Goal: Answer question/provide support

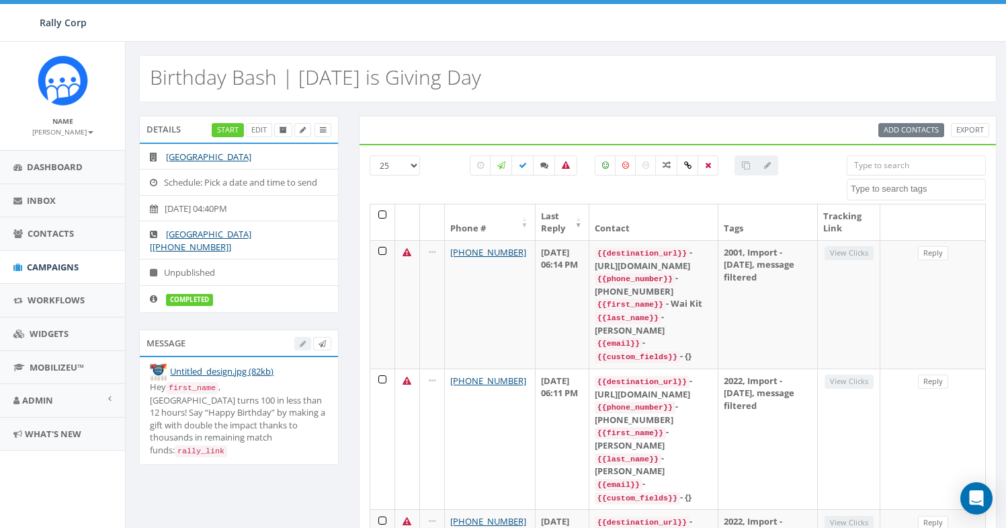
select select
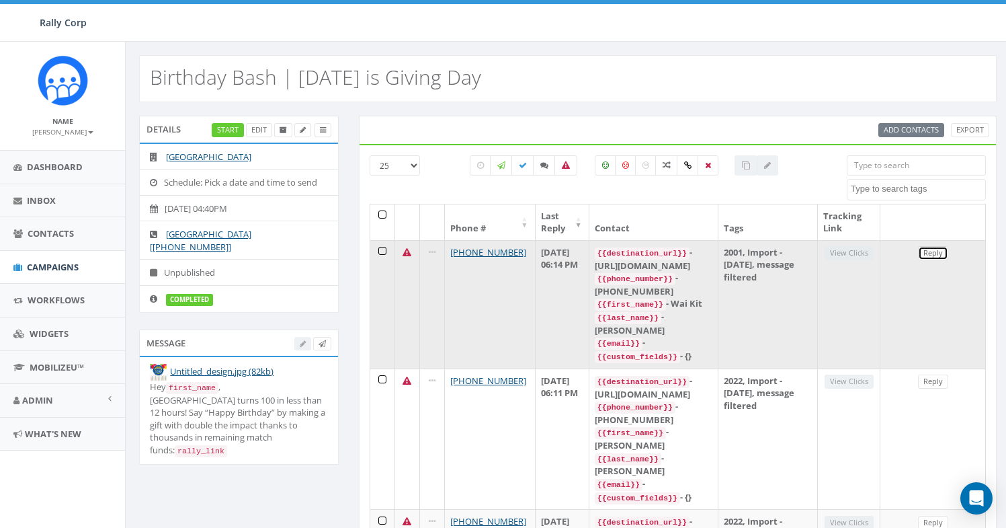
click at [933, 253] on link "Reply" at bounding box center [933, 253] width 30 height 14
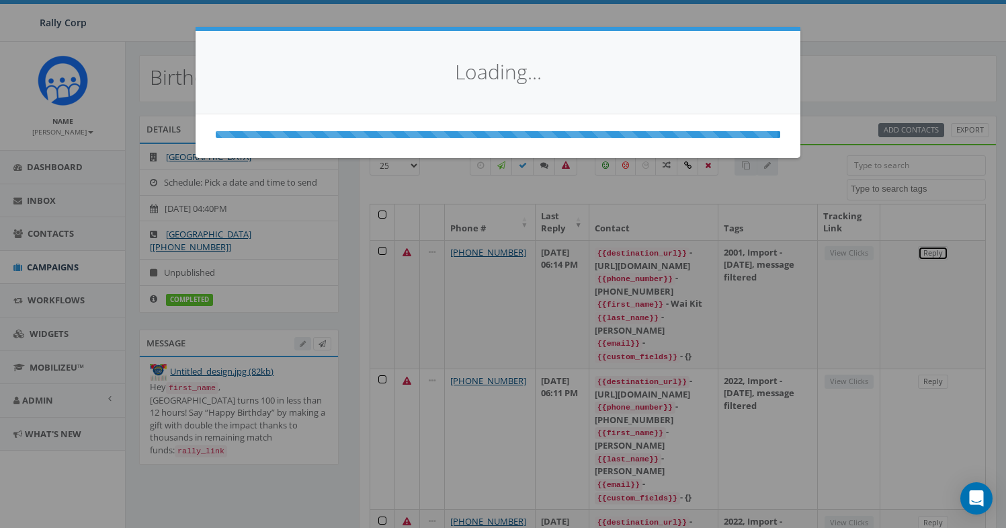
select select
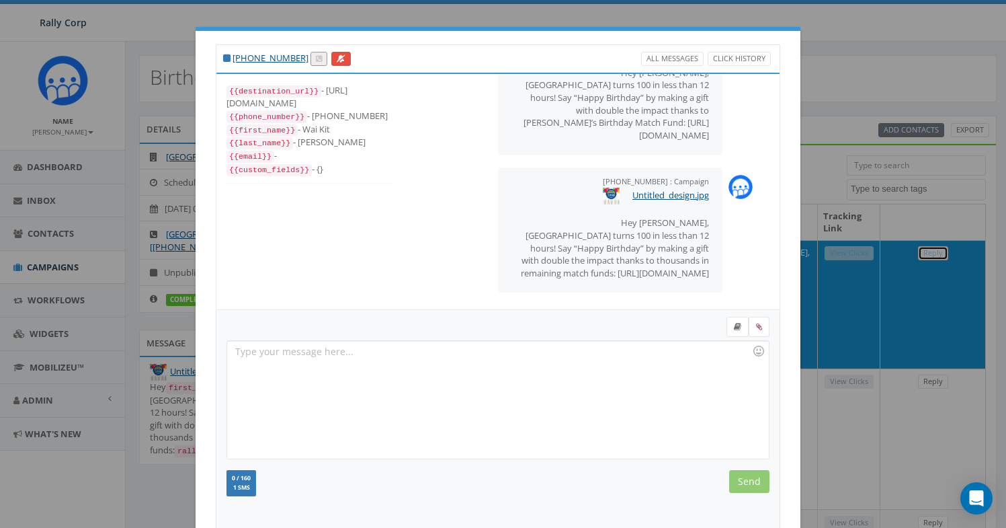
scroll to position [146, 0]
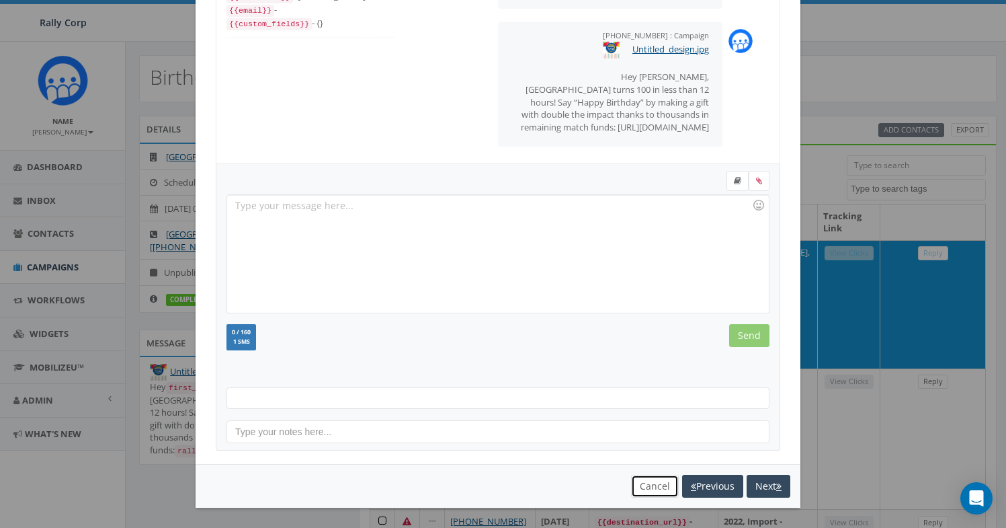
click at [644, 485] on button "Cancel" at bounding box center [655, 485] width 48 height 23
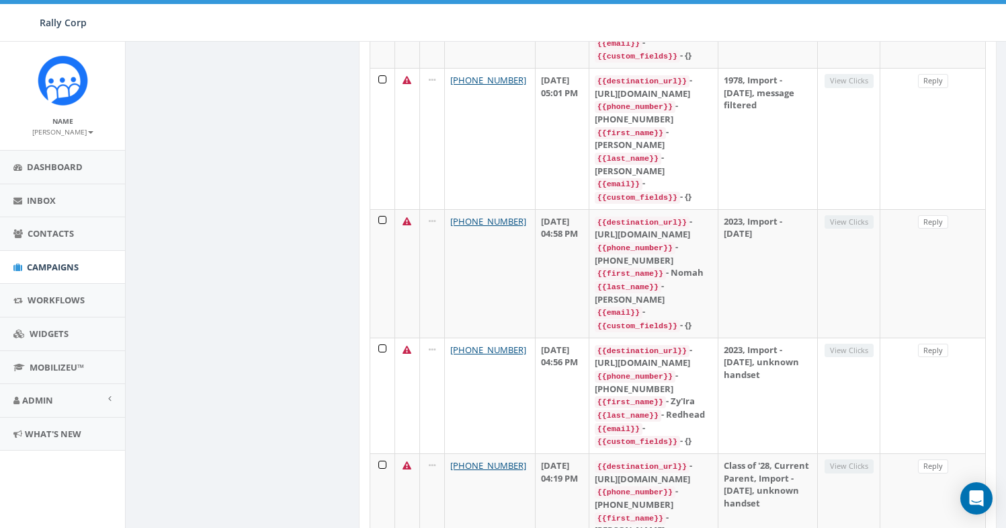
scroll to position [2243, 0]
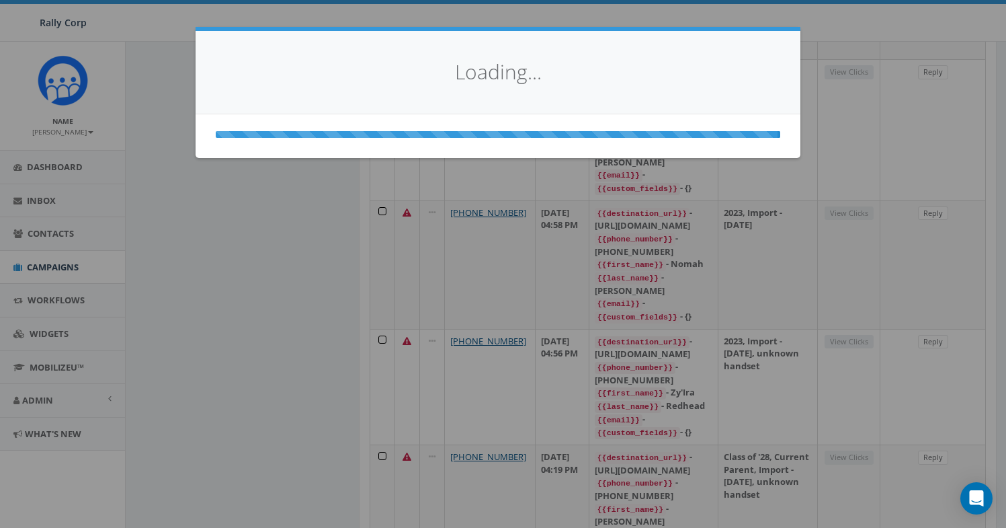
scroll to position [0, 0]
select select
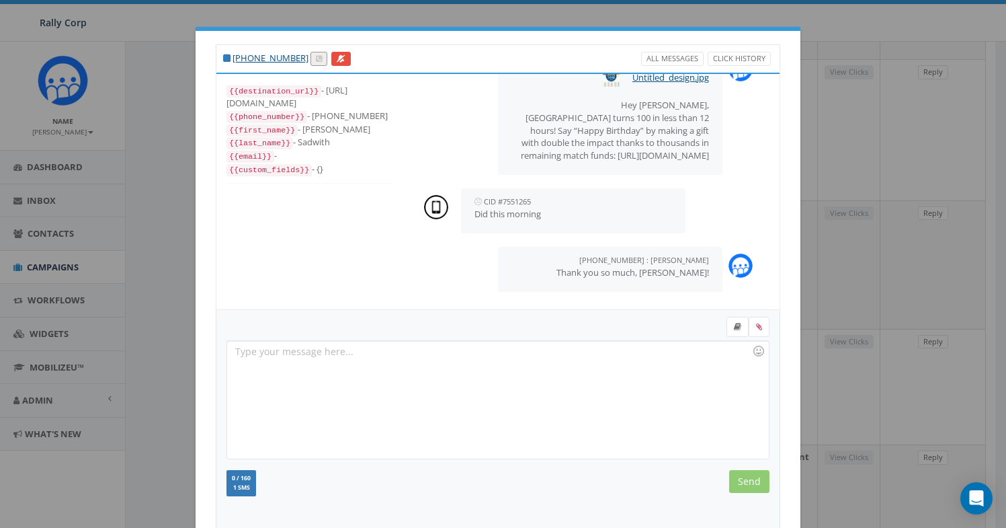
scroll to position [146, 0]
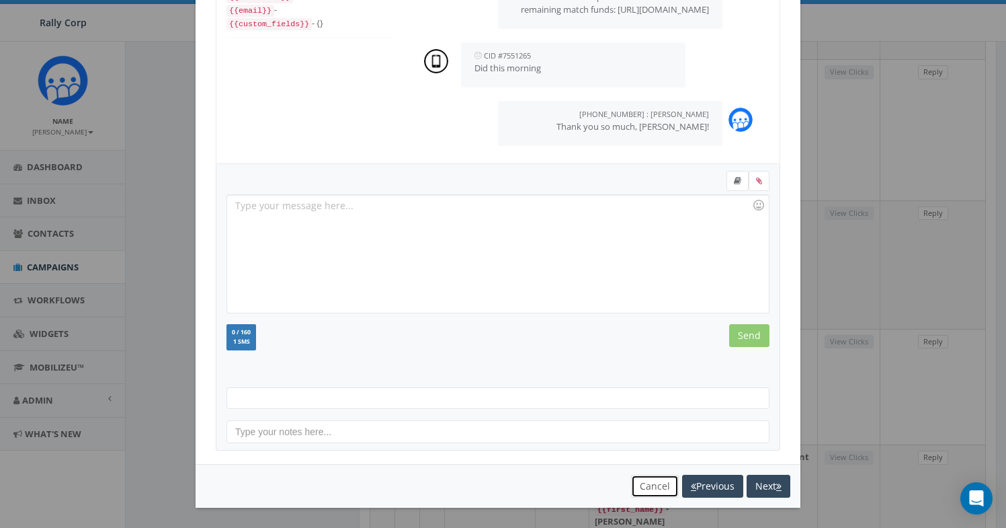
click at [651, 479] on button "Cancel" at bounding box center [655, 485] width 48 height 23
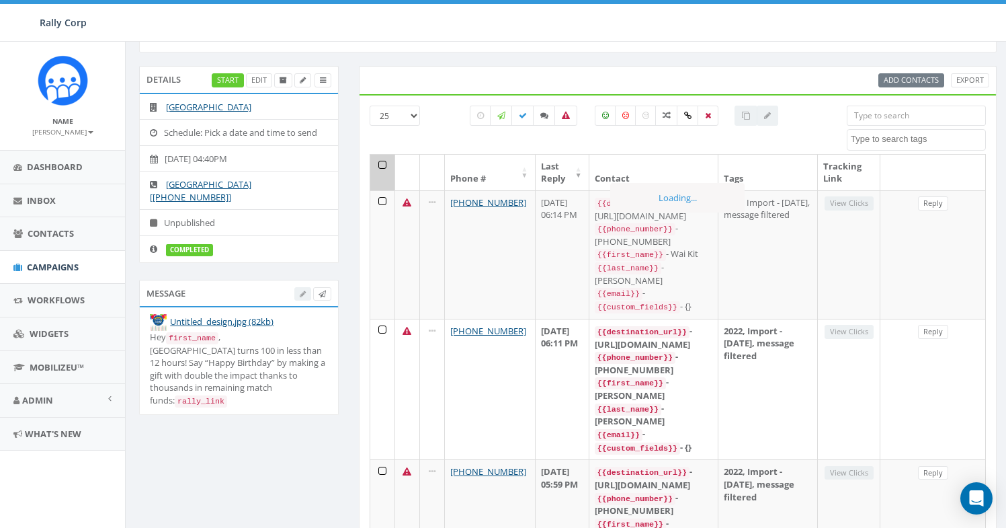
scroll to position [0, 0]
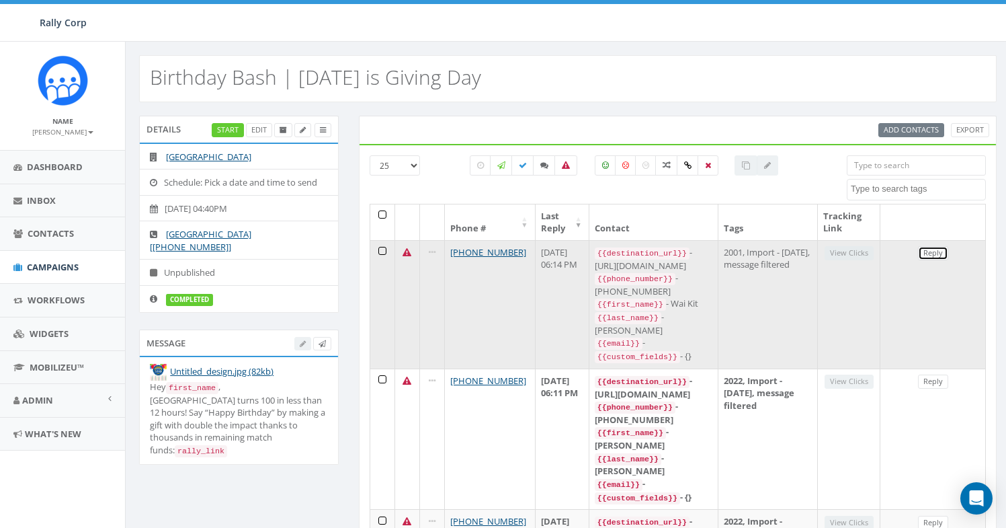
click at [942, 252] on link "Reply" at bounding box center [933, 253] width 30 height 14
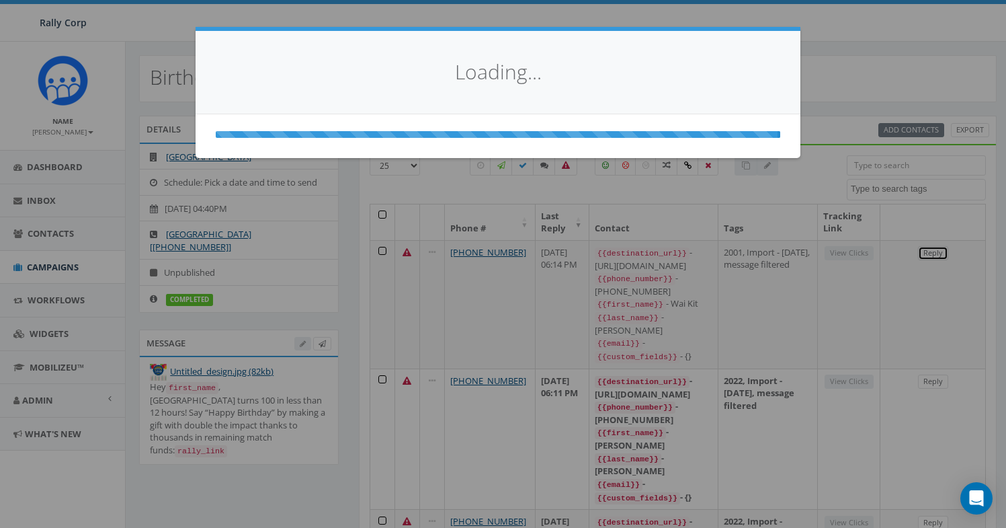
select select
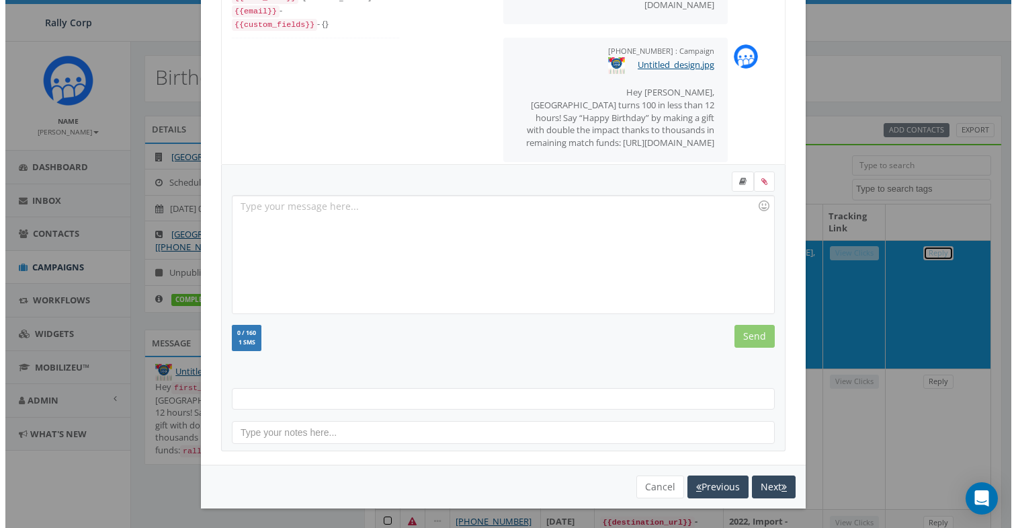
scroll to position [146, 0]
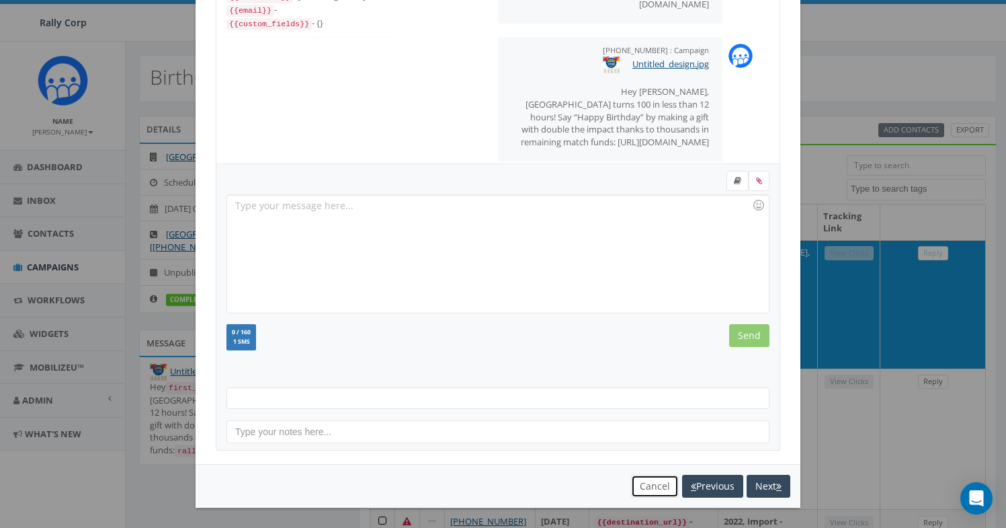
click at [646, 491] on button "Cancel" at bounding box center [655, 485] width 48 height 23
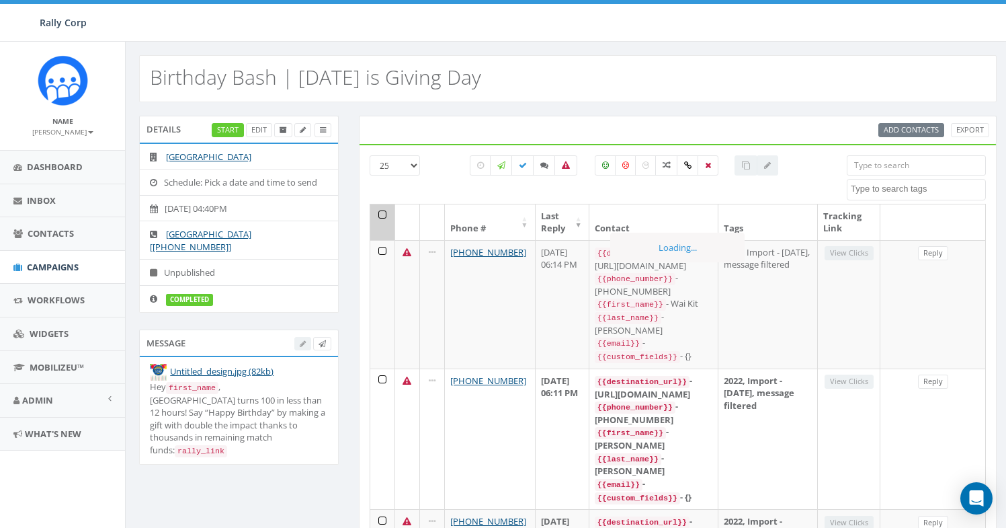
click at [887, 176] on div "Attended Ballroom Date Set developer Donor Do Not Contact Follow up FUB hello I…" at bounding box center [916, 177] width 139 height 45
click at [884, 169] on input "search" at bounding box center [916, 165] width 139 height 20
paste input "16092401347"
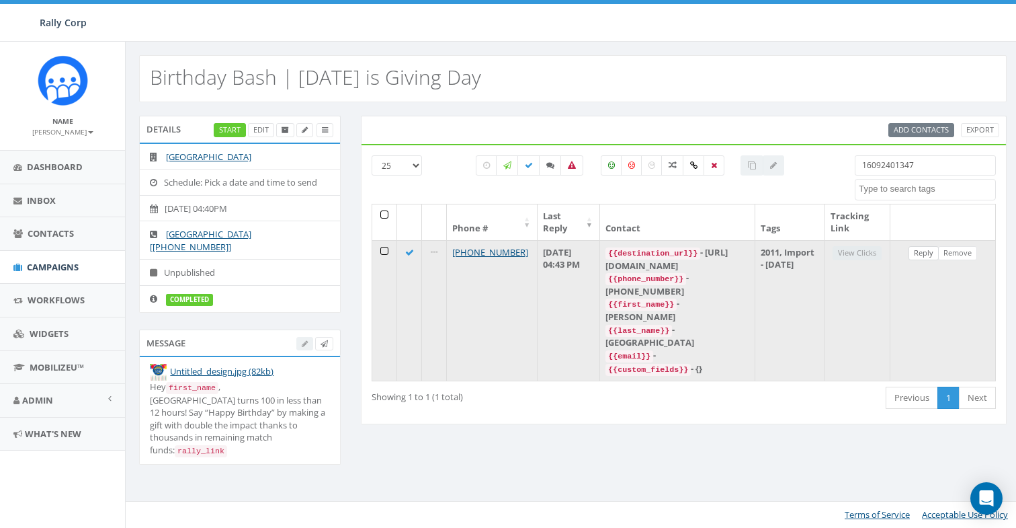
type input "16092401347"
click at [925, 247] on link "Reply" at bounding box center [924, 253] width 30 height 14
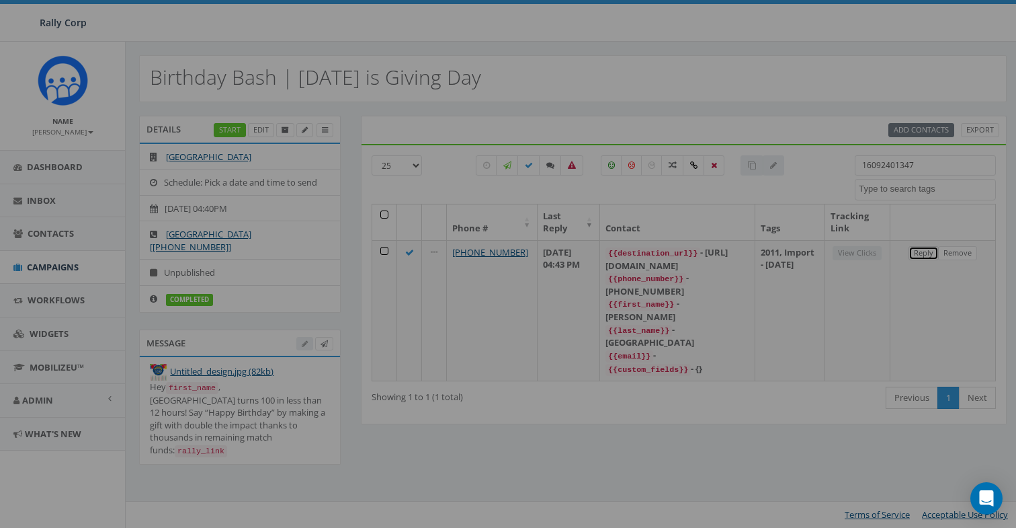
scroll to position [0, 0]
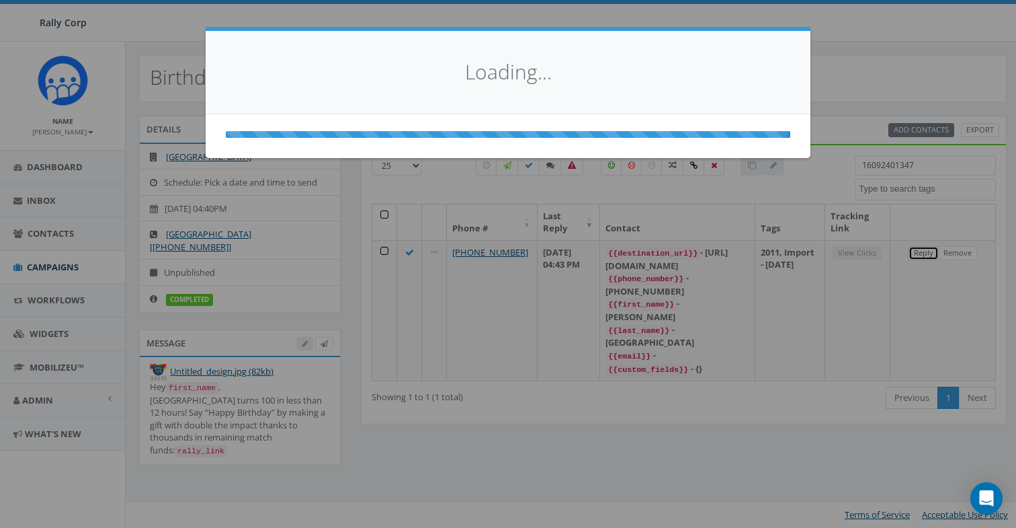
select select
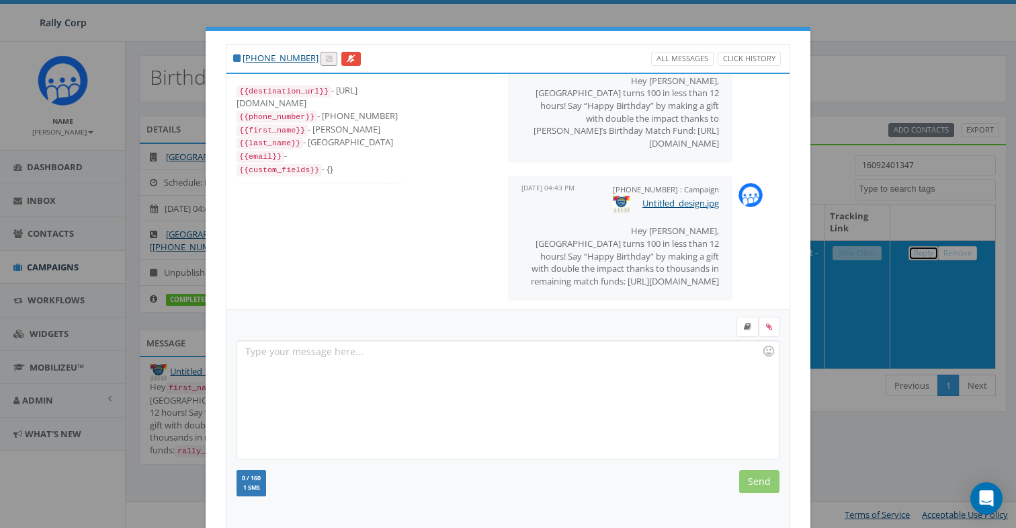
scroll to position [62, 0]
copy link "[PHONE_NUMBER]"
